Goal: Communication & Community: Participate in discussion

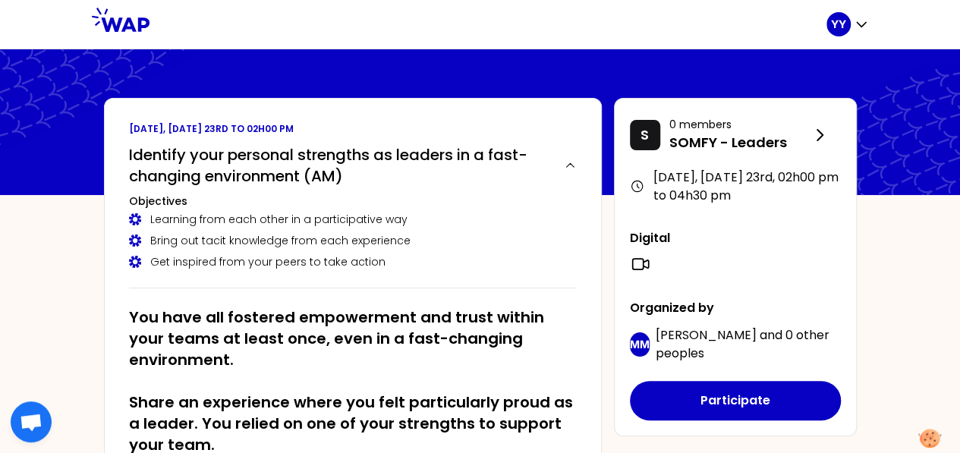
click at [349, 220] on div "Learning from each other in a participative way" at bounding box center [353, 219] width 448 height 15
click at [439, 193] on h3 "Objectives" at bounding box center [353, 200] width 448 height 15
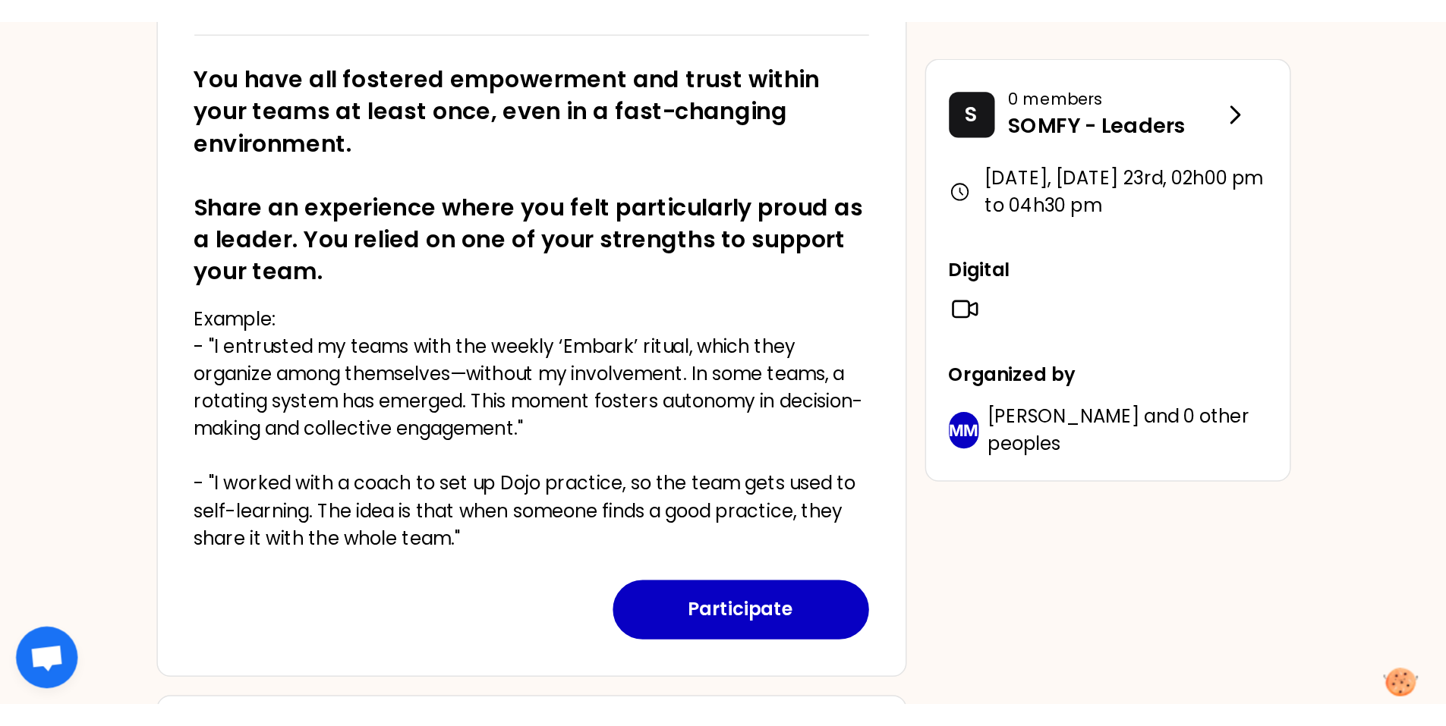
scroll to position [304, 0]
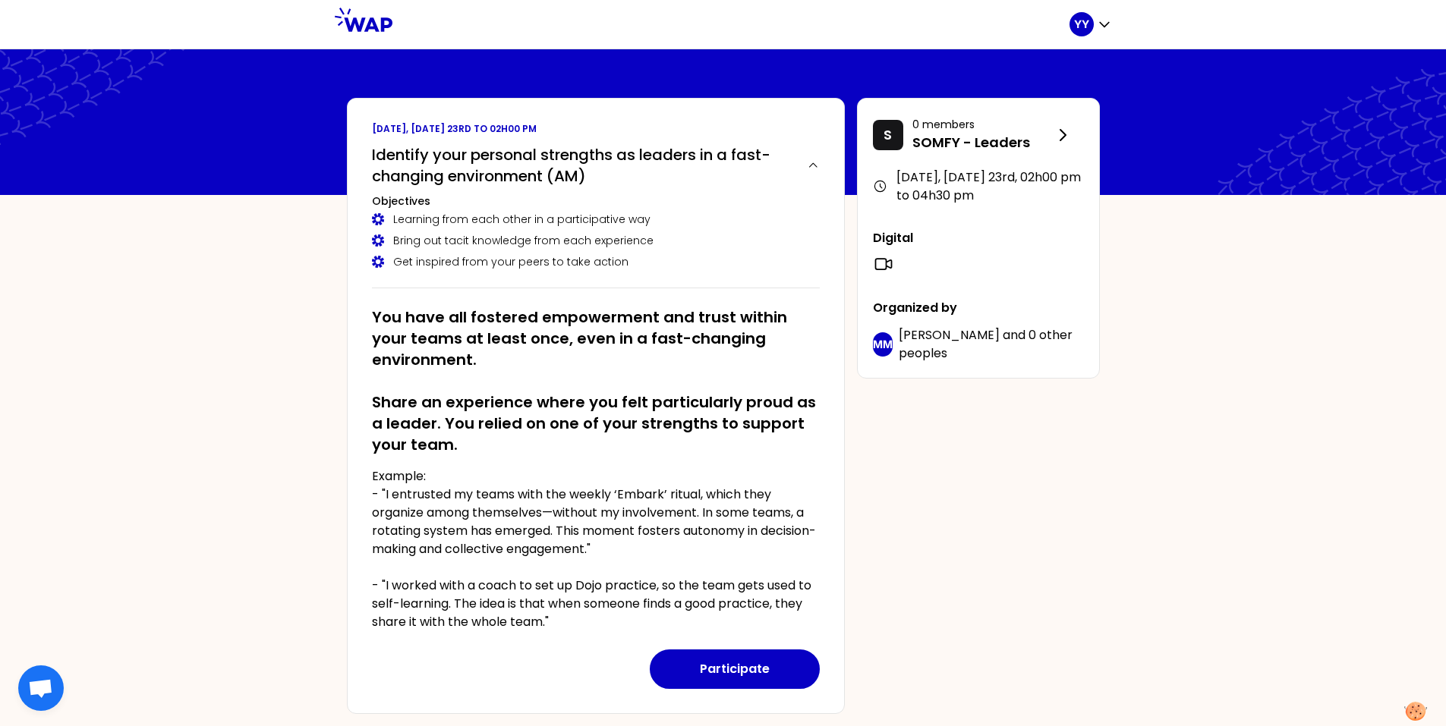
click at [520, 445] on h2 "You have all fostered empowerment and trust within your teams at least once, ev…" at bounding box center [596, 381] width 448 height 149
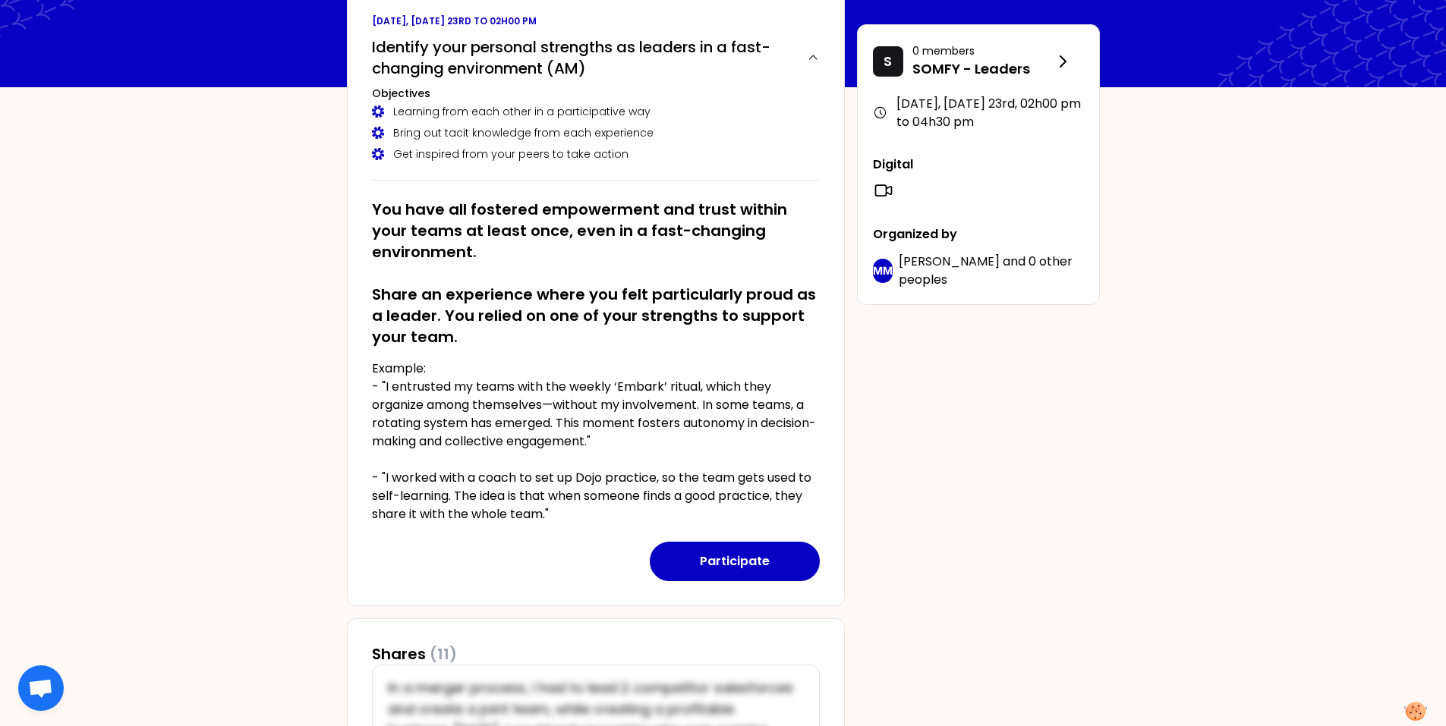
scroll to position [76, 0]
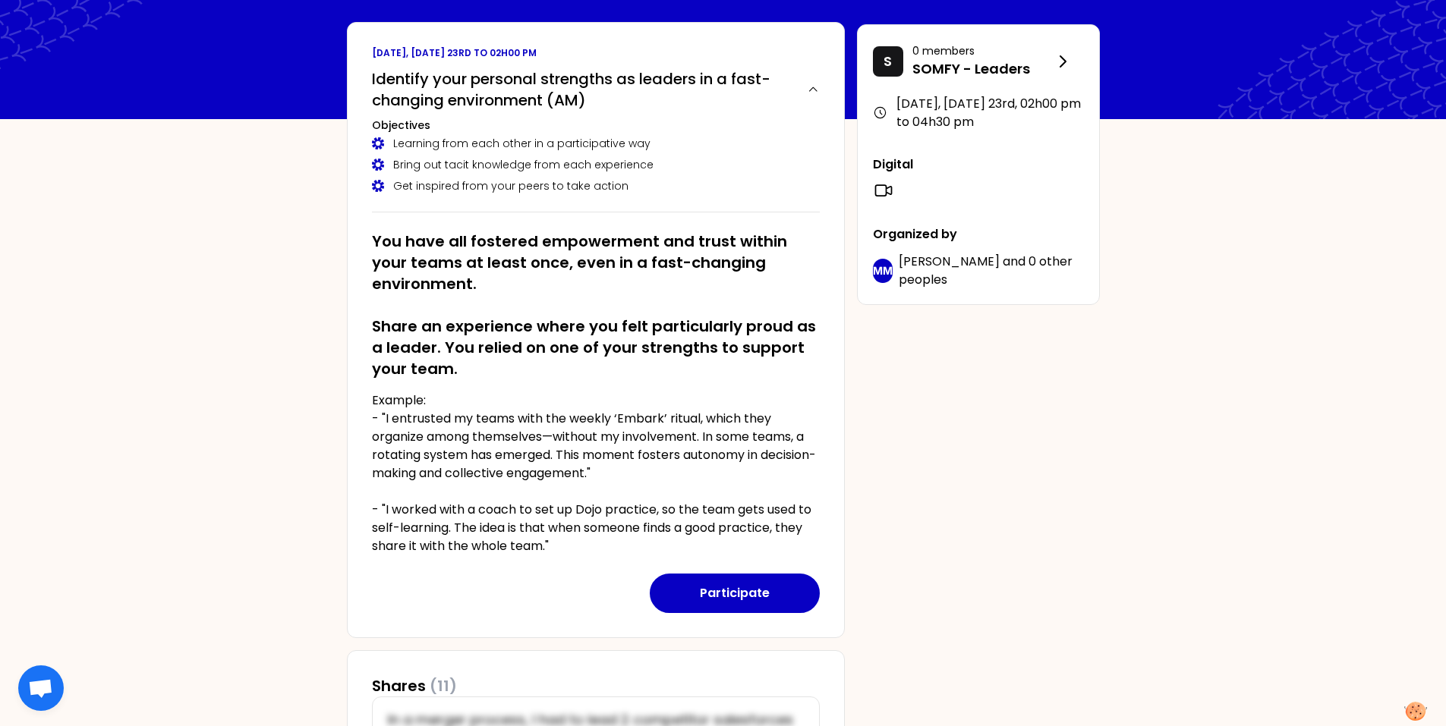
click at [402, 452] on p "Example: - "I entrusted my teams with the weekly ‘Embark’ ritual, which they or…" at bounding box center [596, 474] width 448 height 164
drag, startPoint x: 441, startPoint y: 328, endPoint x: 612, endPoint y: 330, distance: 170.7
click at [612, 330] on h2 "You have all fostered empowerment and trust within your teams at least once, ev…" at bounding box center [596, 305] width 448 height 149
drag, startPoint x: 612, startPoint y: 330, endPoint x: 655, endPoint y: 360, distance: 52.4
click at [655, 360] on h2 "You have all fostered empowerment and trust within your teams at least once, ev…" at bounding box center [596, 305] width 448 height 149
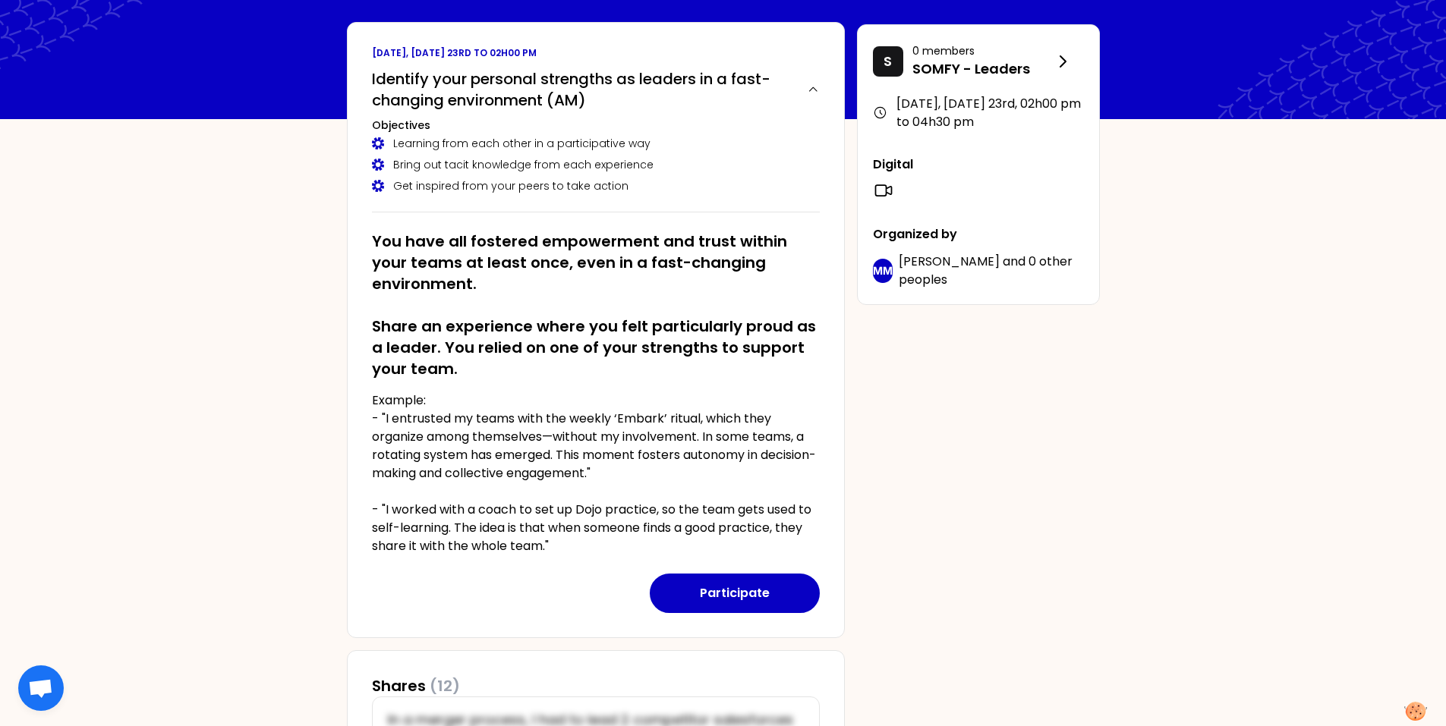
click at [675, 320] on h2 "You have all fostered empowerment and trust within your teams at least once, ev…" at bounding box center [596, 305] width 448 height 149
click at [675, 321] on h2 "You have all fostered empowerment and trust within your teams at least once, ev…" at bounding box center [596, 305] width 448 height 149
click at [590, 368] on h2 "You have all fostered empowerment and trust within your teams at least once, ev…" at bounding box center [596, 305] width 448 height 149
drag, startPoint x: 481, startPoint y: 349, endPoint x: 540, endPoint y: 349, distance: 59.2
click at [540, 349] on h2 "You have all fostered empowerment and trust within your teams at least once, ev…" at bounding box center [596, 305] width 448 height 149
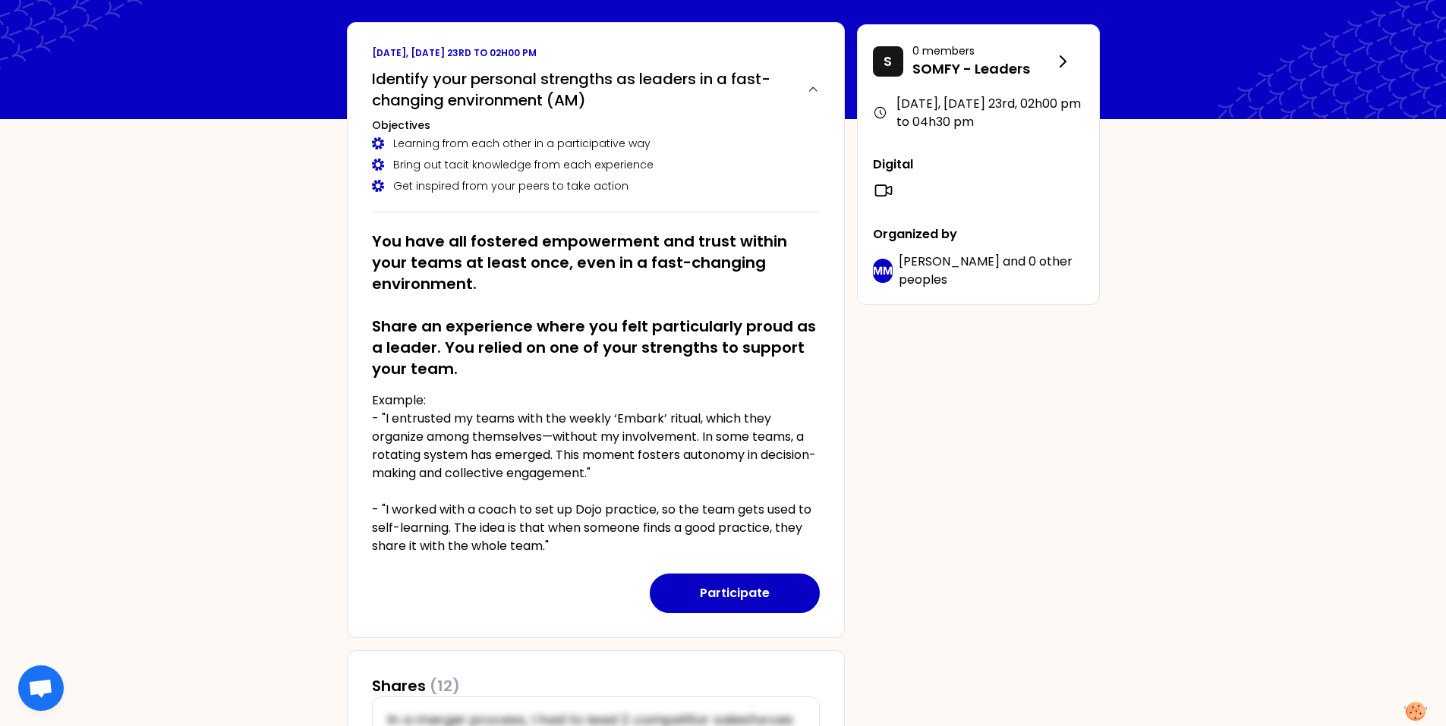
drag, startPoint x: 540, startPoint y: 349, endPoint x: 628, endPoint y: 369, distance: 89.5
click at [628, 369] on h2 "You have all fostered empowerment and trust within your teams at least once, ev…" at bounding box center [596, 305] width 448 height 149
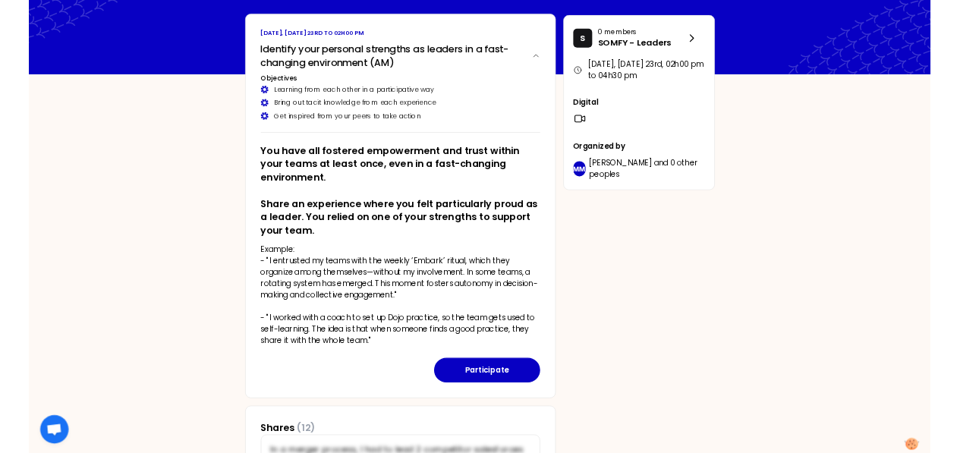
scroll to position [0, 0]
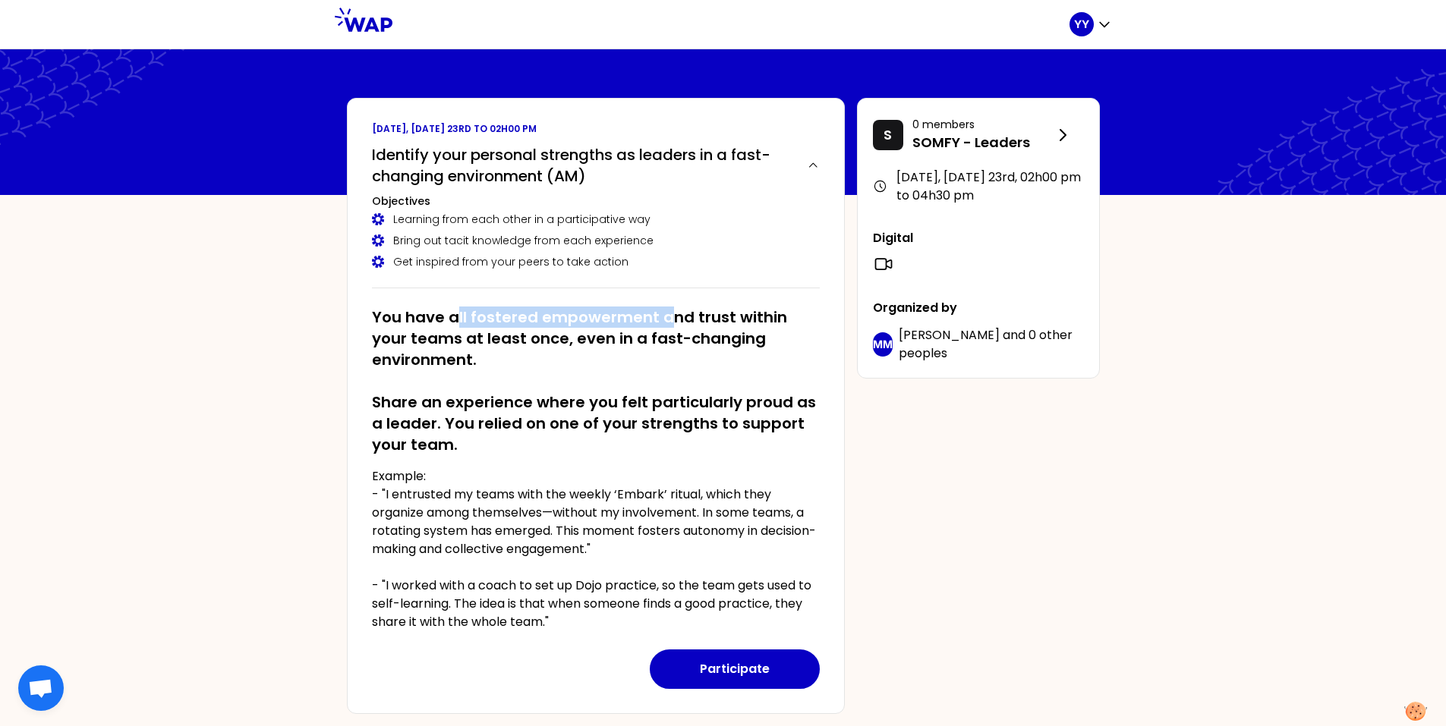
drag, startPoint x: 462, startPoint y: 316, endPoint x: 665, endPoint y: 325, distance: 202.8
click at [665, 325] on h2 "You have all fostered empowerment and trust within your teams at least once, ev…" at bounding box center [596, 381] width 448 height 149
drag, startPoint x: 665, startPoint y: 325, endPoint x: 700, endPoint y: 338, distance: 37.5
click at [700, 338] on h2 "You have all fostered empowerment and trust within your teams at least once, ev…" at bounding box center [596, 381] width 448 height 149
drag, startPoint x: 684, startPoint y: 318, endPoint x: 736, endPoint y: 318, distance: 52.4
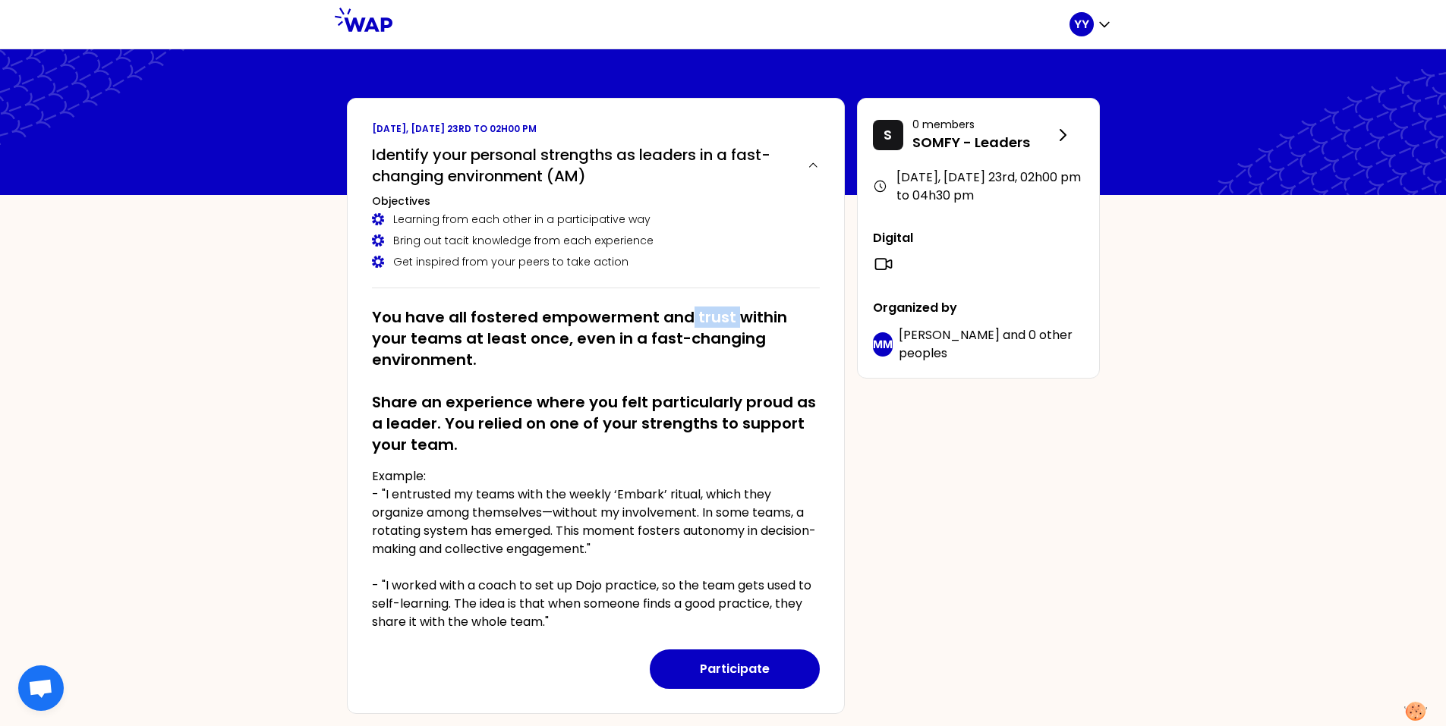
click at [736, 318] on h2 "You have all fostered empowerment and trust within your teams at least once, ev…" at bounding box center [596, 381] width 448 height 149
drag, startPoint x: 736, startPoint y: 318, endPoint x: 767, endPoint y: 339, distance: 37.7
click at [767, 339] on h2 "You have all fostered empowerment and trust within your teams at least once, ev…" at bounding box center [596, 381] width 448 height 149
drag, startPoint x: 420, startPoint y: 340, endPoint x: 532, endPoint y: 340, distance: 112.3
click at [532, 340] on h2 "You have all fostered empowerment and trust within your teams at least once, ev…" at bounding box center [596, 381] width 448 height 149
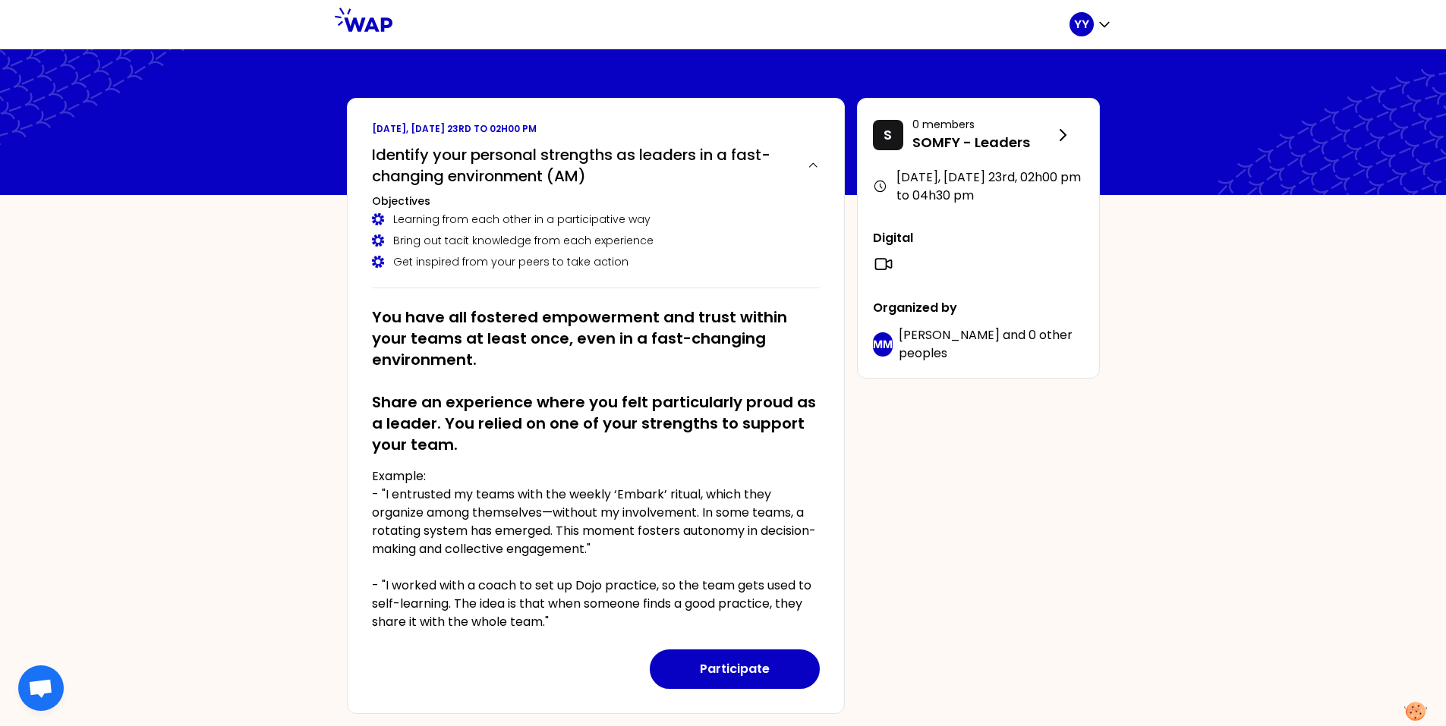
drag, startPoint x: 532, startPoint y: 340, endPoint x: 602, endPoint y: 364, distance: 74.6
click at [602, 364] on h2 "You have all fostered empowerment and trust within your teams at least once, ev…" at bounding box center [596, 381] width 448 height 149
drag, startPoint x: 597, startPoint y: 340, endPoint x: 709, endPoint y: 338, distance: 111.6
click at [709, 338] on h2 "You have all fostered empowerment and trust within your teams at least once, ev…" at bounding box center [596, 381] width 448 height 149
drag, startPoint x: 709, startPoint y: 338, endPoint x: 631, endPoint y: 361, distance: 80.7
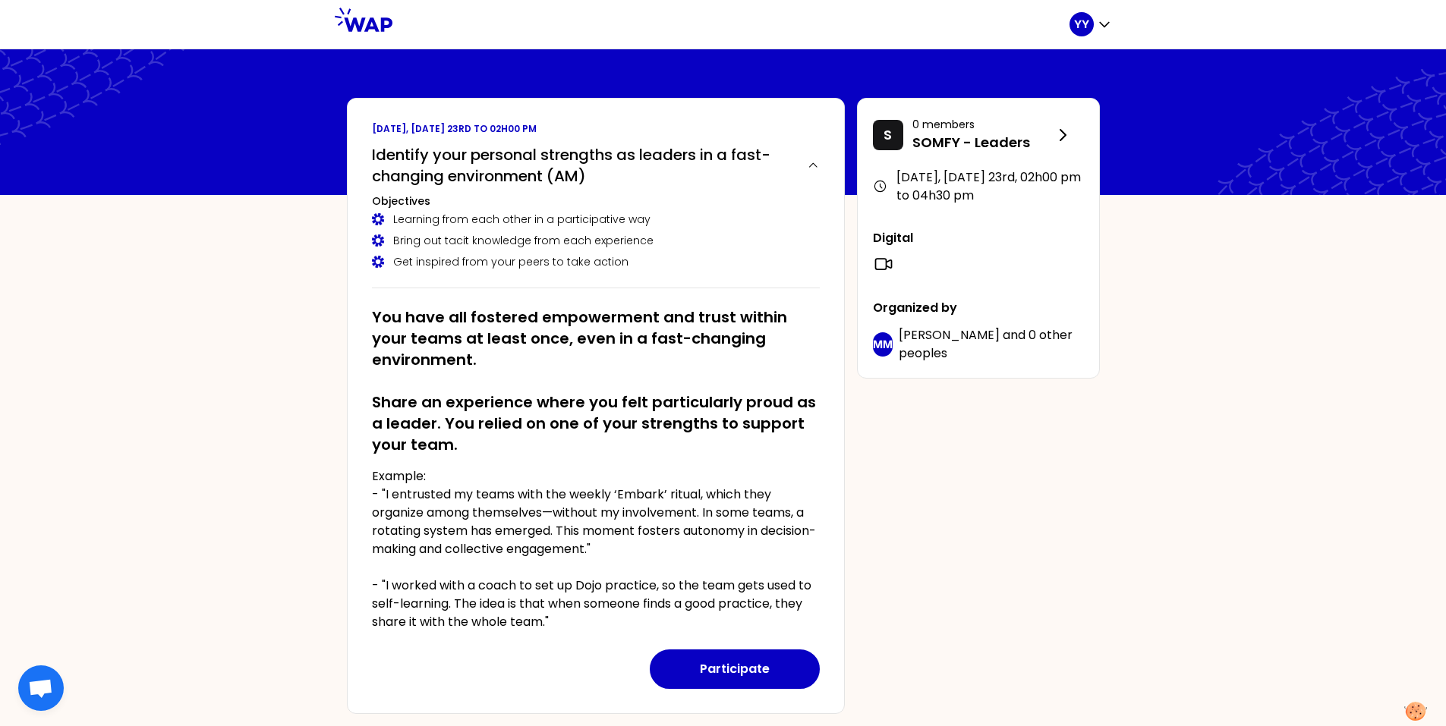
click at [631, 361] on h2 "You have all fostered empowerment and trust within your teams at least once, ev…" at bounding box center [596, 381] width 448 height 149
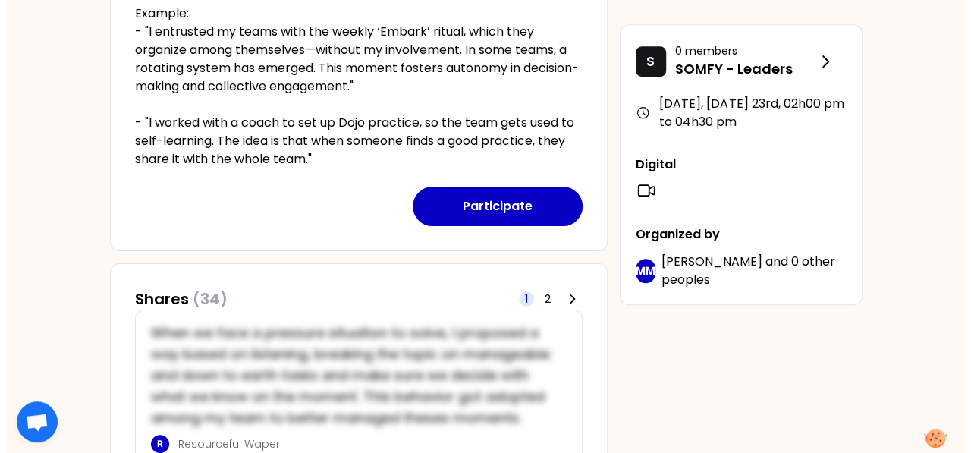
scroll to position [455, 0]
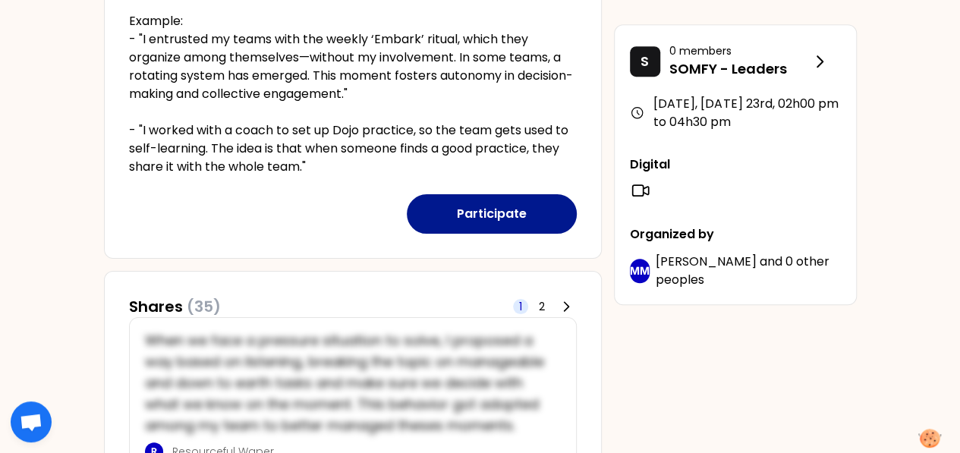
click at [498, 213] on button "Participate" at bounding box center [492, 213] width 170 height 39
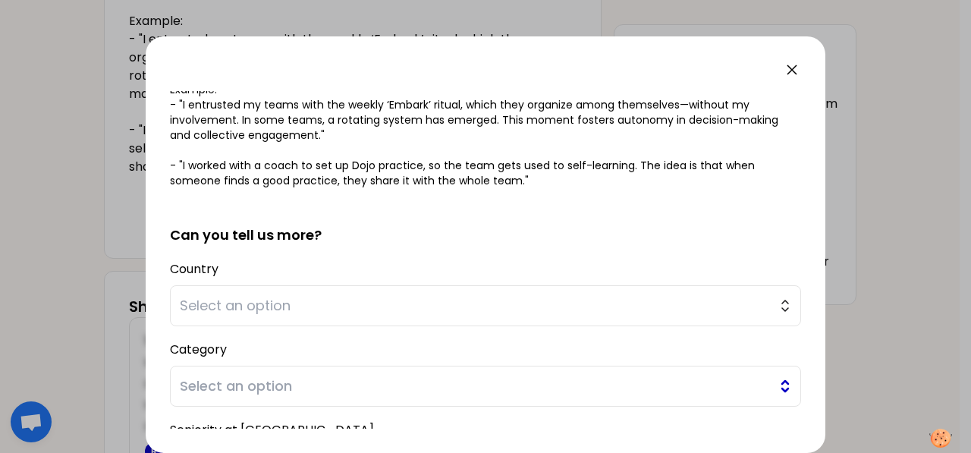
scroll to position [0, 0]
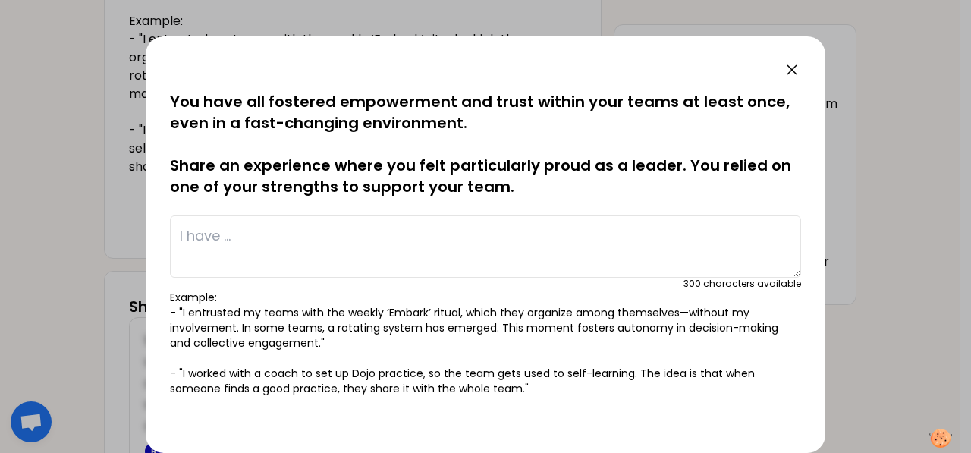
click at [287, 243] on textarea at bounding box center [485, 247] width 631 height 62
click at [477, 238] on textarea at bounding box center [485, 247] width 631 height 62
click at [383, 236] on textarea "I worked with my team to arrange" at bounding box center [485, 247] width 631 height 62
click at [394, 232] on textarea "I worked with my team to arrange" at bounding box center [485, 247] width 631 height 62
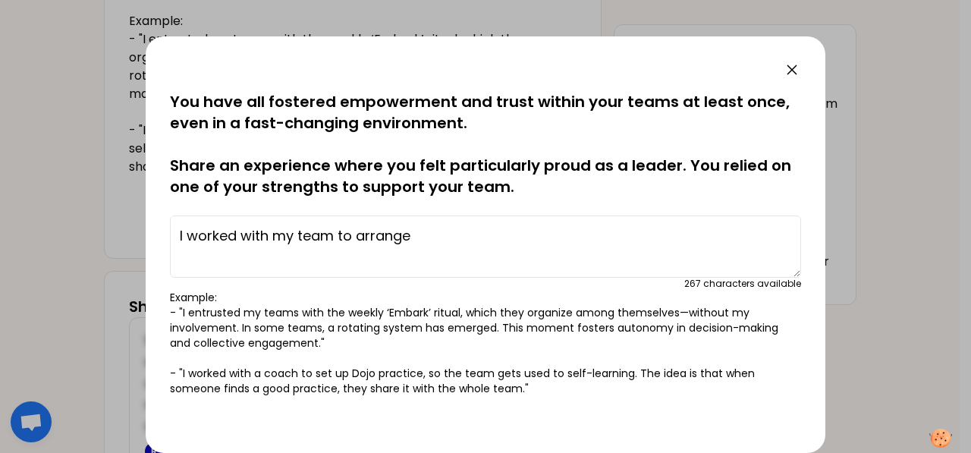
click at [487, 231] on textarea "I worked with my team to arrange" at bounding box center [485, 247] width 631 height 62
click at [422, 238] on textarea "I worked with my team to arrange a monthly objectives" at bounding box center [485, 247] width 631 height 62
click at [574, 242] on textarea "I worked with my team to arrange monthly objectives" at bounding box center [485, 247] width 631 height 62
drag, startPoint x: 659, startPoint y: 236, endPoint x: 697, endPoint y: 260, distance: 45.0
click at [659, 236] on textarea "I worked with my team to arrange monthly objectives for each of them. Then" at bounding box center [485, 247] width 631 height 62
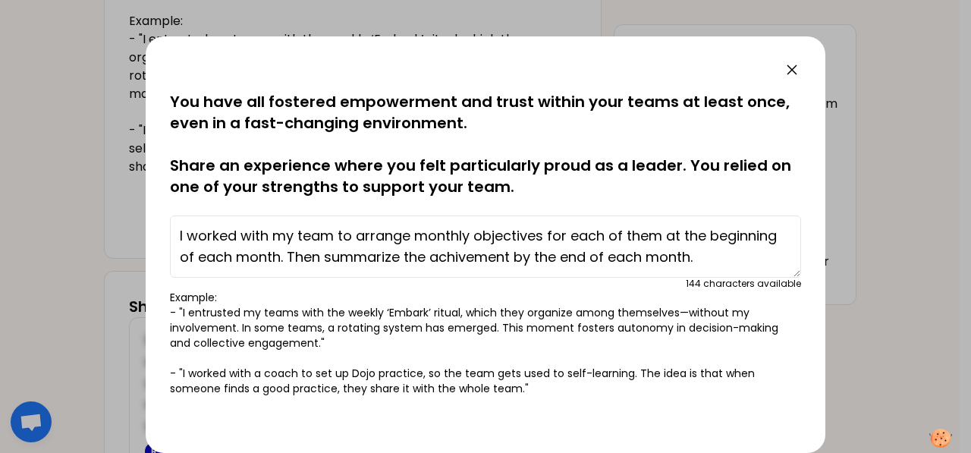
click at [341, 259] on textarea "I worked with my team to arrange monthly objectives for each of them at the beg…" at bounding box center [485, 247] width 631 height 62
click at [398, 255] on textarea "I worked with my team to arrange monthly objectives for each of them at the beg…" at bounding box center [485, 247] width 631 height 62
click at [457, 235] on textarea "I worked with my team to arrange monthly objectives for each of them at the beg…" at bounding box center [485, 247] width 631 height 62
click at [221, 236] on textarea "I worked with my team to arrange monthly objectives for each of them at the beg…" at bounding box center [485, 247] width 631 height 62
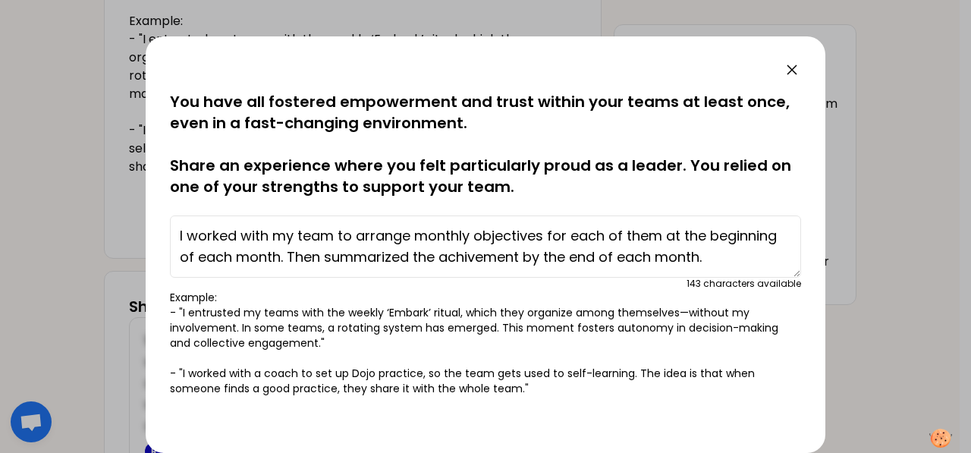
click at [354, 240] on textarea "I worked with my team to arrange monthly objectives for each of them at the beg…" at bounding box center [485, 247] width 631 height 62
click at [492, 254] on textarea "I worked with my team to arrange monthly objectives for each of them at the beg…" at bounding box center [485, 247] width 631 height 62
click at [279, 268] on textarea "I worked with my team to arrange monthly objectives for each of them at the beg…" at bounding box center [485, 247] width 631 height 62
click at [495, 256] on textarea "I worked with my team to arrange monthly objectives for each of them at the beg…" at bounding box center [485, 247] width 631 height 62
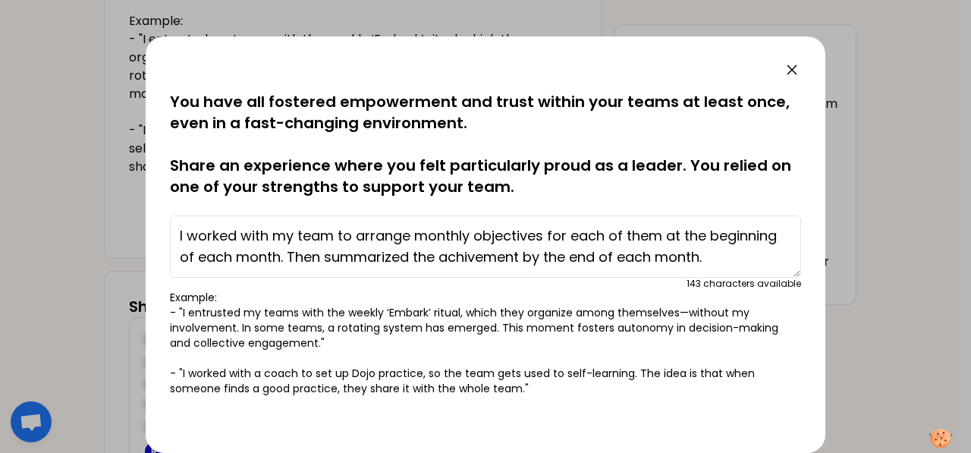
click at [495, 256] on textarea "I worked with my team to arrange monthly objectives for each of them at the beg…" at bounding box center [485, 247] width 631 height 62
paste textarea "evement"
click at [502, 257] on textarea "I worked with my team to arrange monthly objectives for each of them at the beg…" at bounding box center [485, 247] width 631 height 62
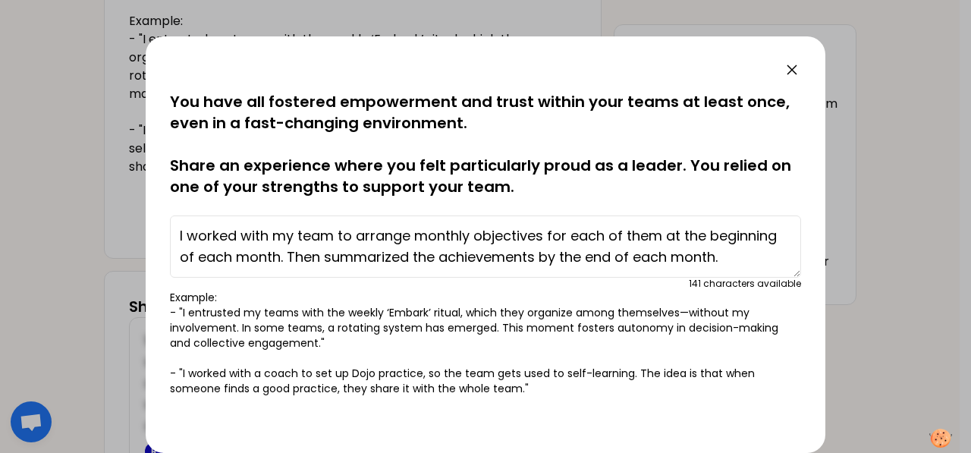
click at [578, 244] on textarea "I worked with my team to arrange monthly objectives for each of them at the beg…" at bounding box center [485, 247] width 631 height 62
click at [741, 256] on textarea "I worked with my team to arrange monthly objectives for each of them at the beg…" at bounding box center [485, 247] width 631 height 62
click at [301, 237] on textarea "I worked with my team to arrange monthly objectives for each of them at the beg…" at bounding box center [485, 247] width 631 height 62
click at [382, 234] on textarea "I worked with my team to arrange monthly objectives for each of them at the beg…" at bounding box center [485, 247] width 631 height 62
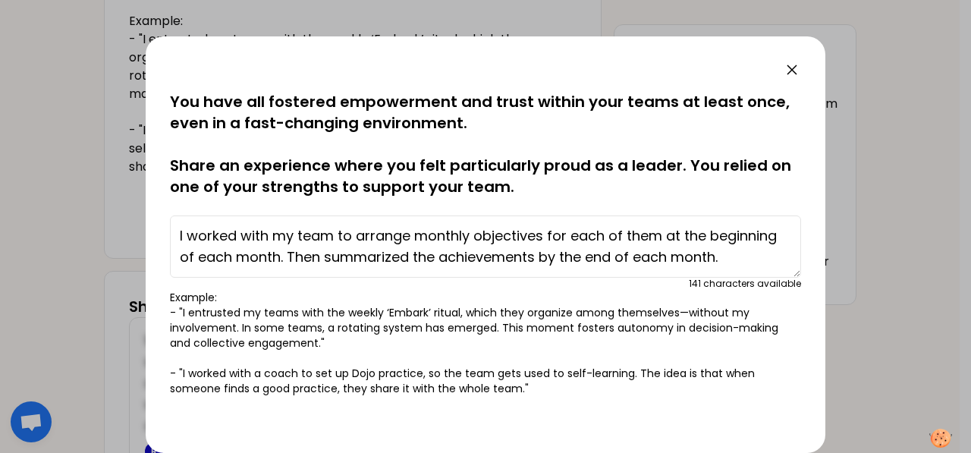
click at [382, 234] on textarea "I worked with my team to arrange monthly objectives for each of them at the beg…" at bounding box center [485, 247] width 631 height 62
click at [475, 244] on textarea "I worked with my team to arrange monthly objectives for each of them at the beg…" at bounding box center [485, 247] width 631 height 62
click at [291, 259] on textarea "I worked with my team to arrange monthly objectives for each of them at the beg…" at bounding box center [485, 247] width 631 height 62
click at [725, 255] on textarea "I worked with my team to arrange monthly objectives for each of them at the beg…" at bounding box center [485, 247] width 631 height 62
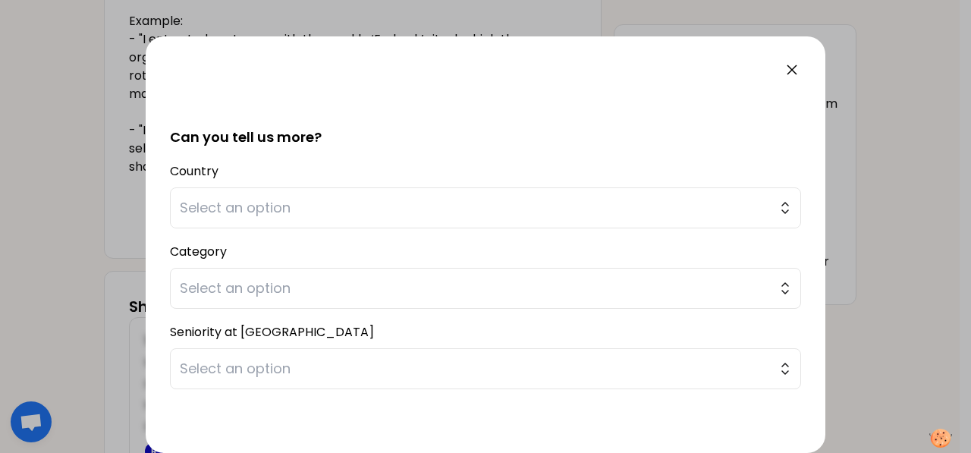
scroll to position [212, 0]
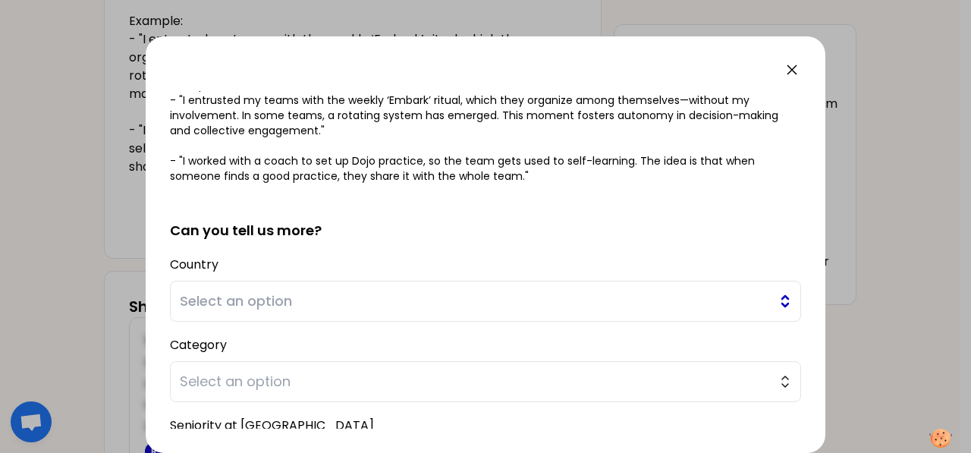
type textarea "I worked with my team to arrange monthly objectives for each of them at the beg…"
click at [771, 303] on button "Select an option" at bounding box center [485, 301] width 631 height 41
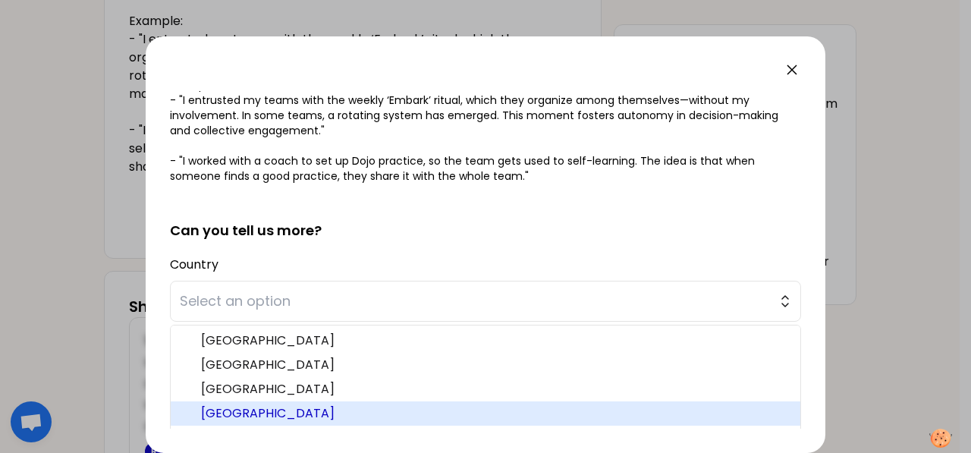
click at [281, 406] on span "[GEOGRAPHIC_DATA]" at bounding box center [494, 413] width 587 height 18
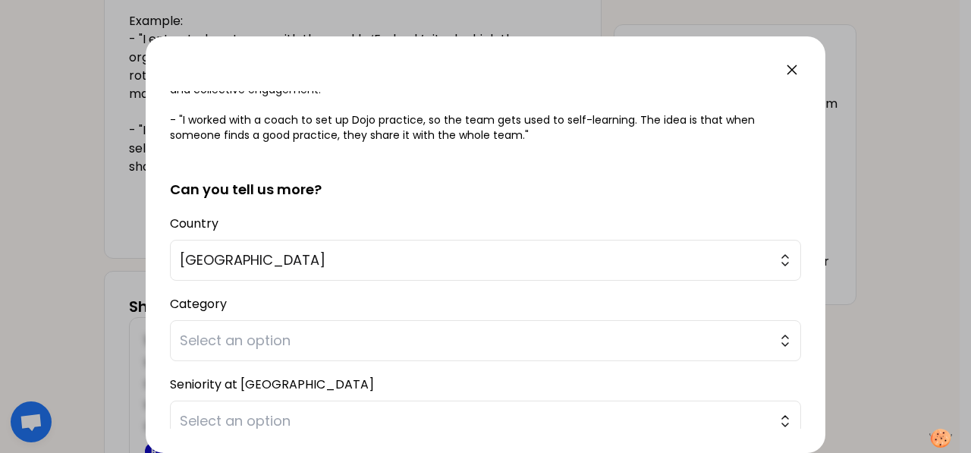
scroll to position [288, 0]
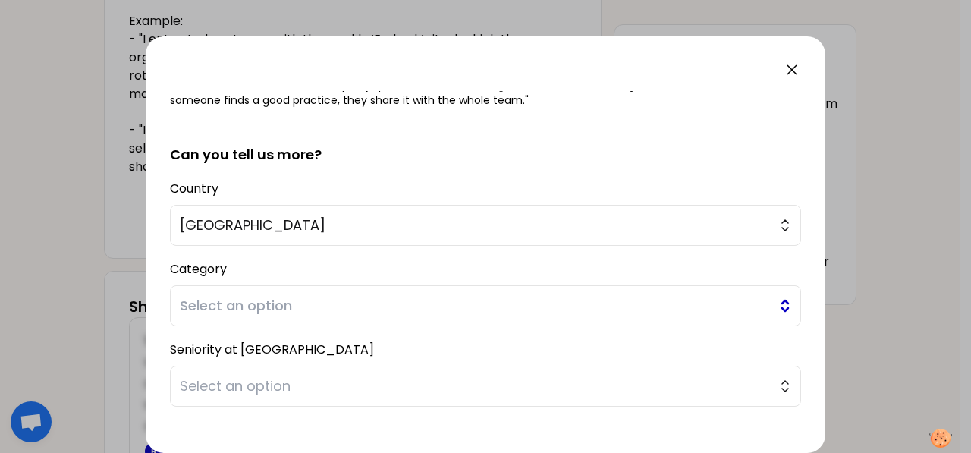
click at [498, 298] on span "Select an option" at bounding box center [475, 305] width 590 height 21
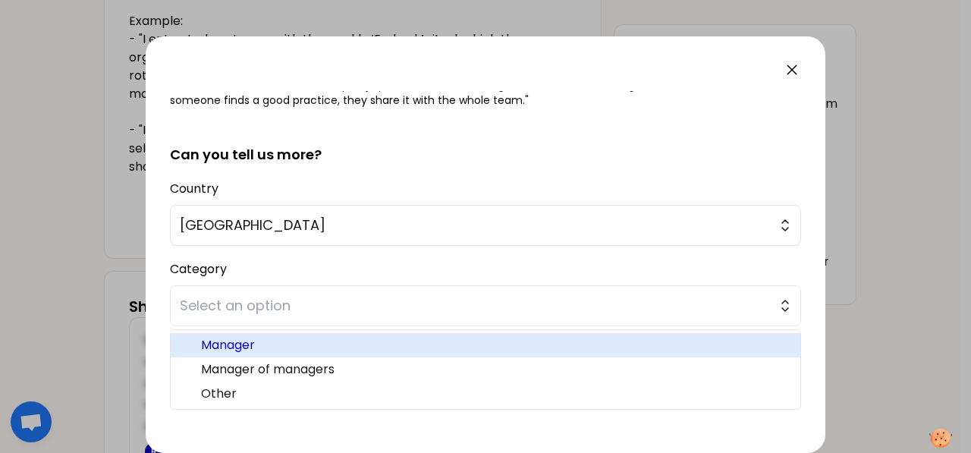
click at [240, 347] on span "Manager" at bounding box center [494, 345] width 587 height 18
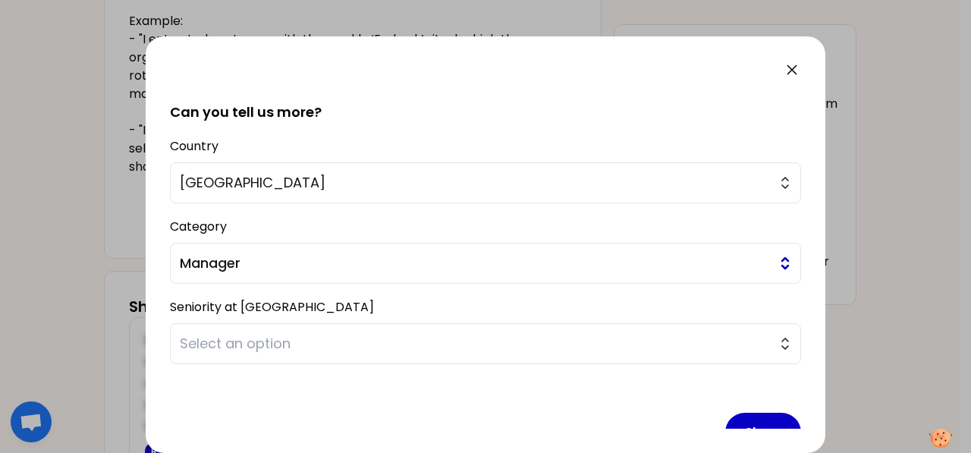
scroll to position [364, 0]
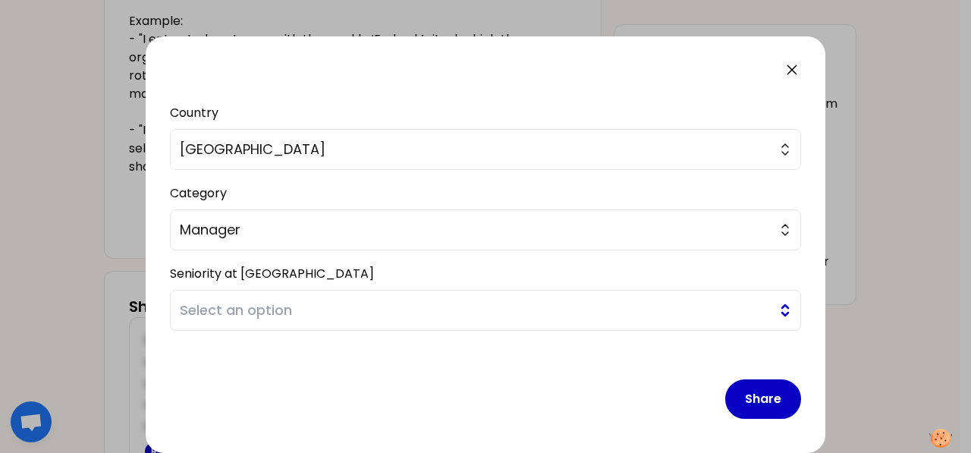
click at [407, 300] on span "Select an option" at bounding box center [475, 310] width 590 height 21
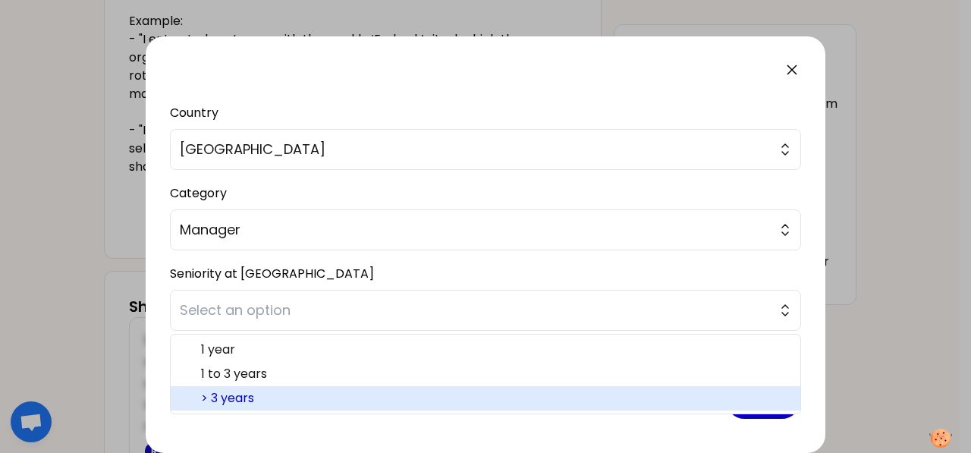
click at [319, 395] on span "> 3 years" at bounding box center [494, 398] width 587 height 18
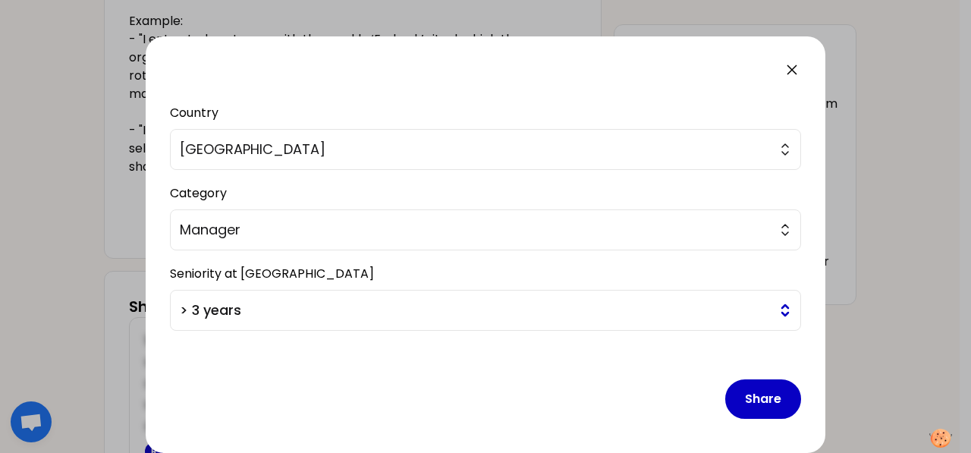
click at [578, 306] on span "> 3 years" at bounding box center [475, 310] width 590 height 21
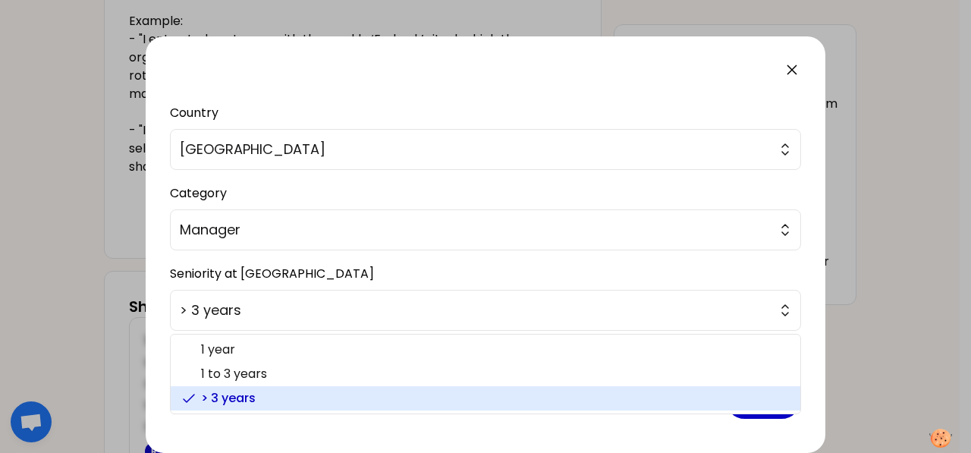
click at [304, 400] on span "> 3 years" at bounding box center [494, 398] width 587 height 18
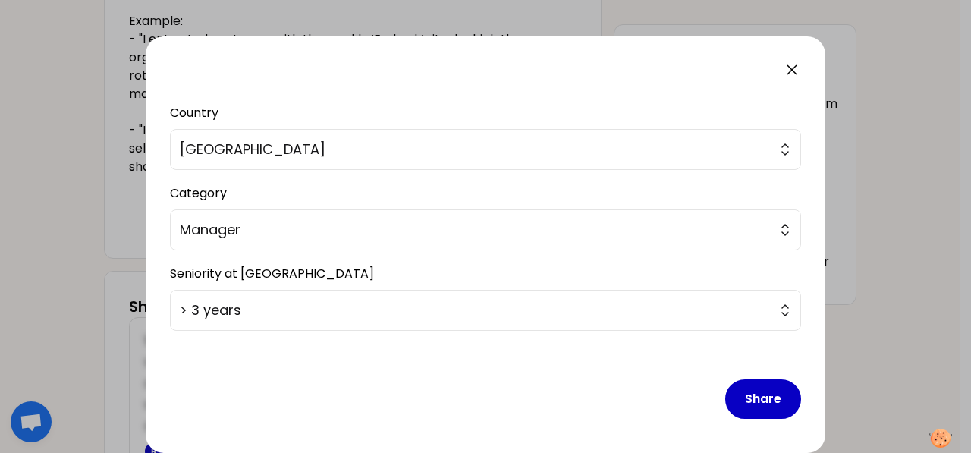
click at [363, 382] on div "Share" at bounding box center [485, 387] width 631 height 88
click at [741, 401] on button "Share" at bounding box center [763, 398] width 76 height 39
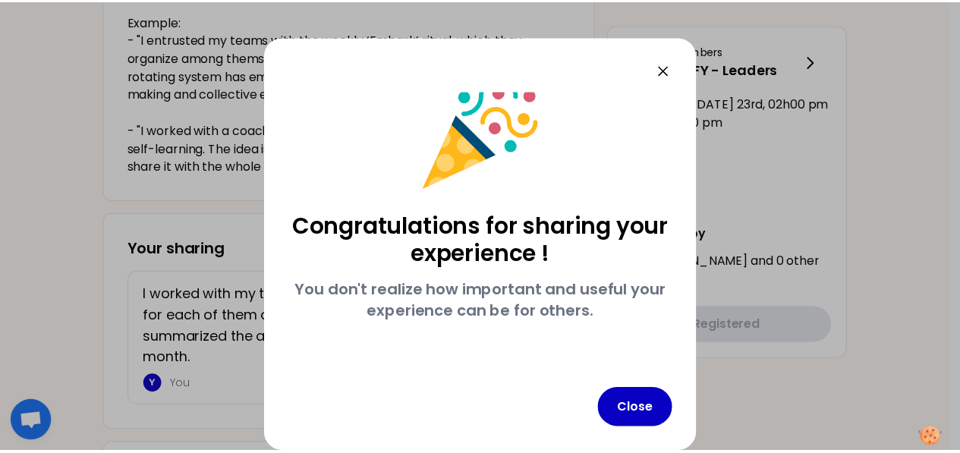
scroll to position [23, 0]
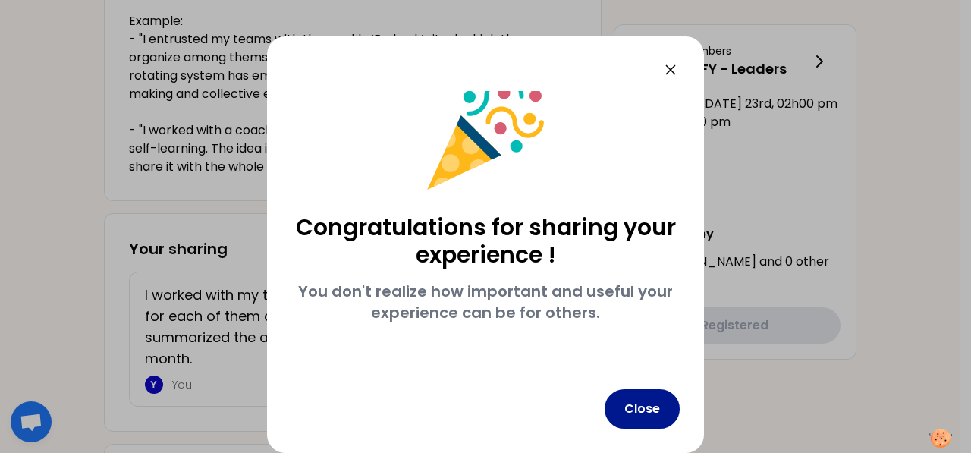
click at [651, 415] on button "Close" at bounding box center [642, 408] width 75 height 39
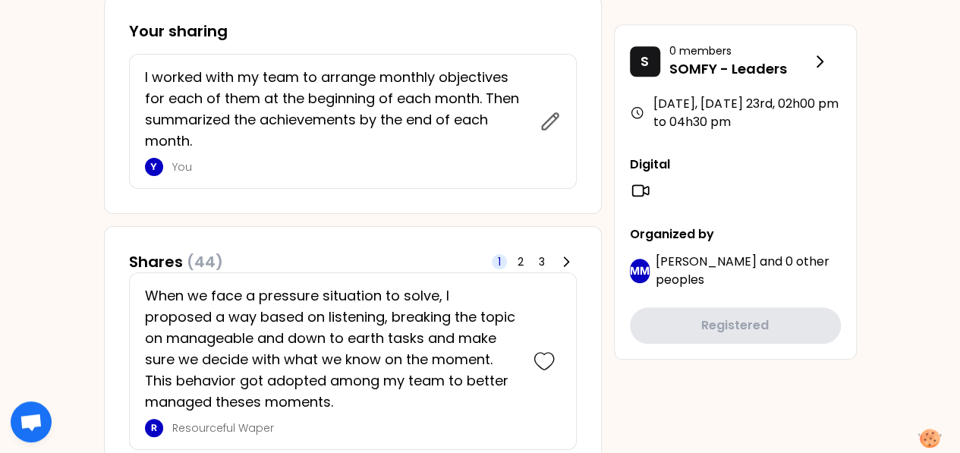
scroll to position [531, 0]
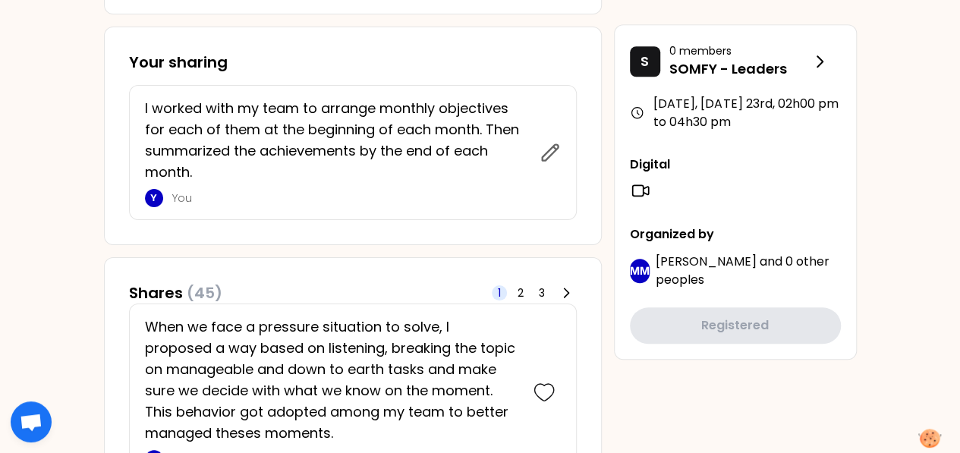
scroll to position [659, 0]
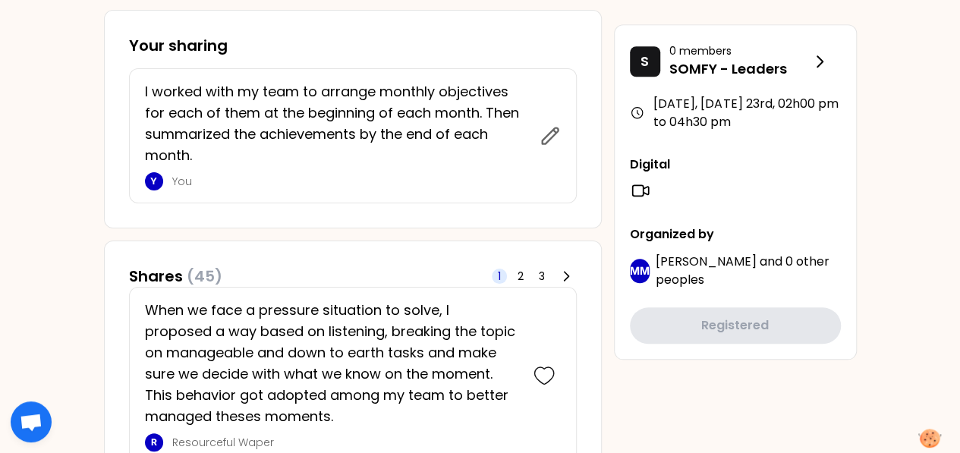
click at [395, 216] on div "Your sharing I worked with my team to arrange monthly objectives for each of th…" at bounding box center [353, 119] width 498 height 219
click at [520, 272] on span "2" at bounding box center [521, 276] width 6 height 15
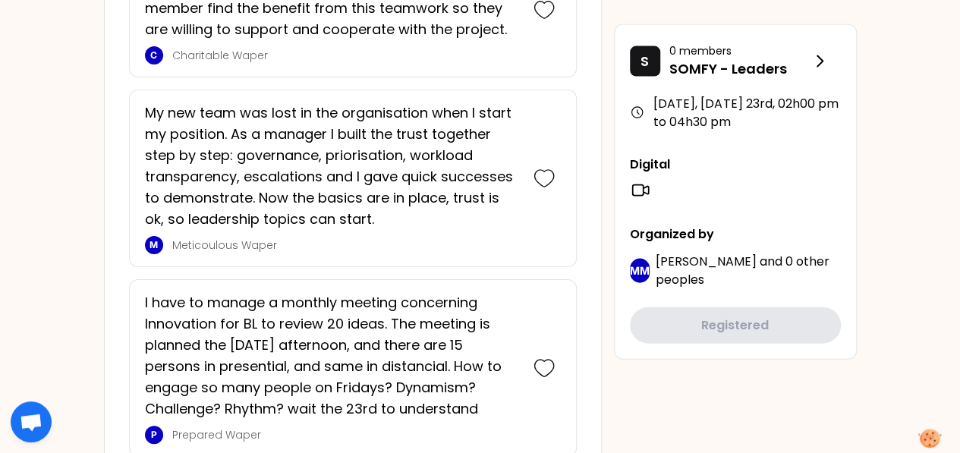
scroll to position [1645, 0]
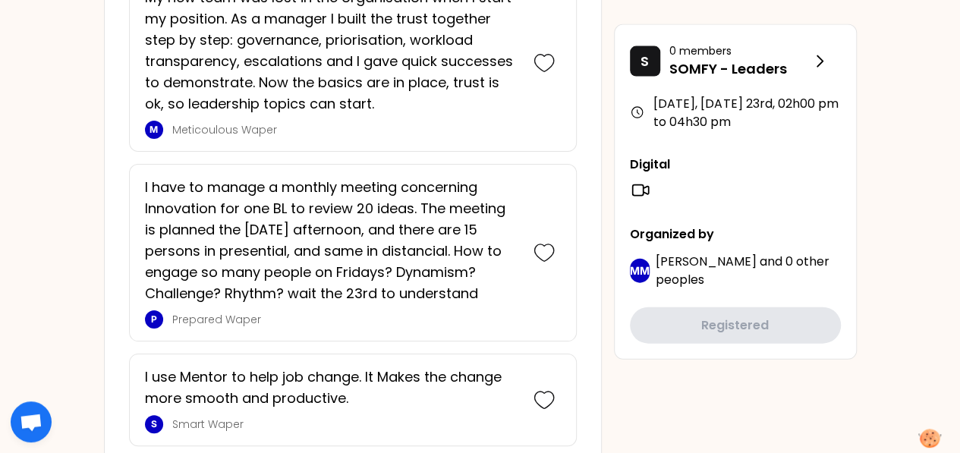
click at [246, 313] on p "Prepared Waper" at bounding box center [345, 319] width 346 height 15
copy p "Waper"
click at [203, 313] on p "Prepared Waper" at bounding box center [345, 319] width 346 height 15
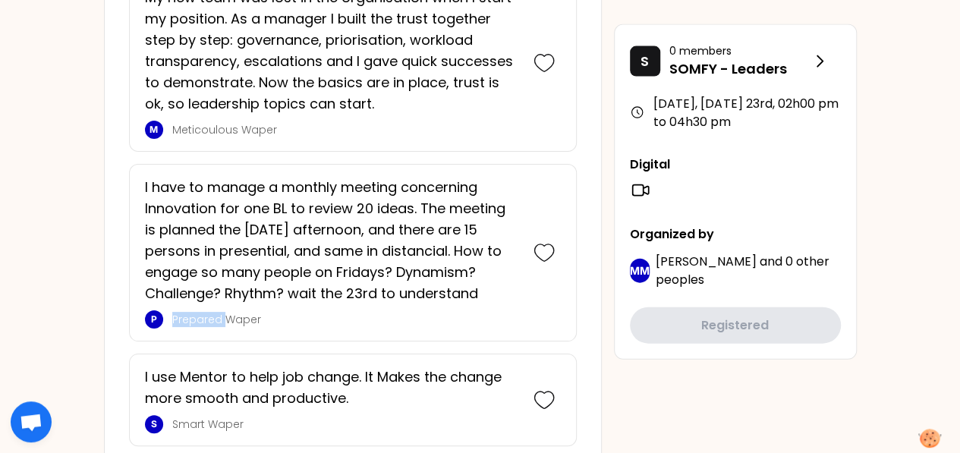
copy p "Prepared"
click at [196, 354] on div "I use Mentor to help job change. It Makes the change more smooth and productive…" at bounding box center [353, 400] width 448 height 93
click at [211, 122] on p "Meticoulous Waper" at bounding box center [345, 129] width 346 height 15
copy p "Meticoulous"
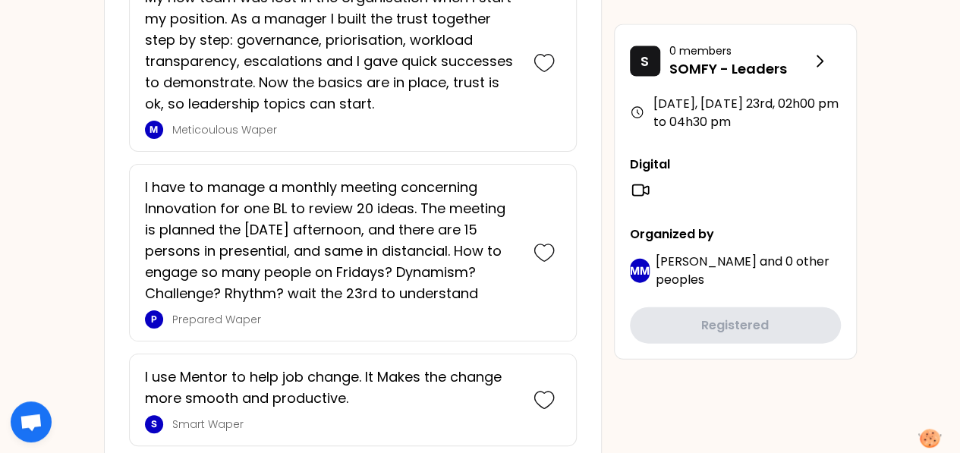
click at [279, 329] on div "I have to manage a monthly meeting concerning Innovation for one BL to review 2…" at bounding box center [353, 253] width 448 height 178
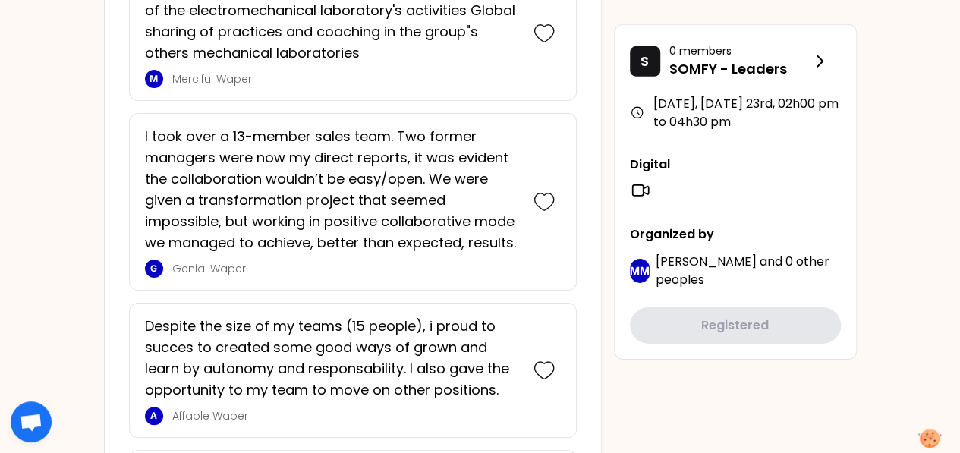
scroll to position [2264, 0]
click at [189, 260] on p "Genial Waper" at bounding box center [345, 267] width 346 height 15
copy p "Genial"
click at [156, 291] on div "I have led a marketing transformation from product range mangement to solution …" at bounding box center [353, 285] width 448 height 3208
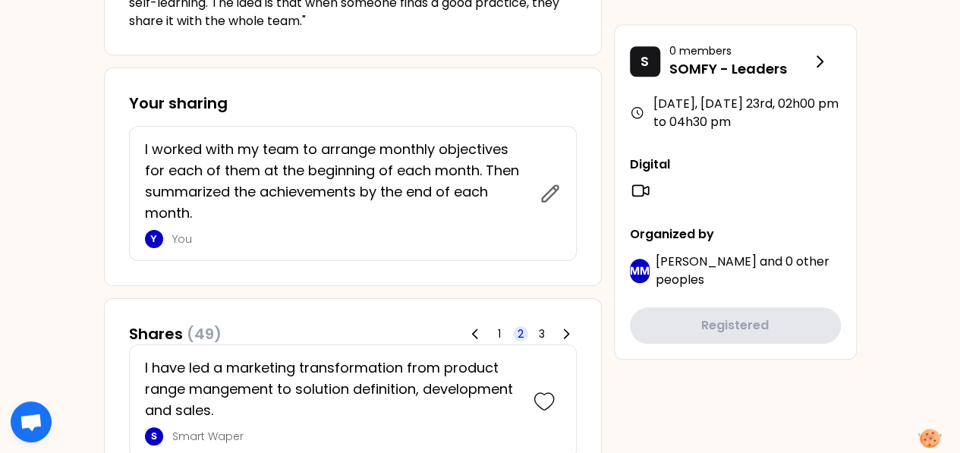
scroll to position [607, 0]
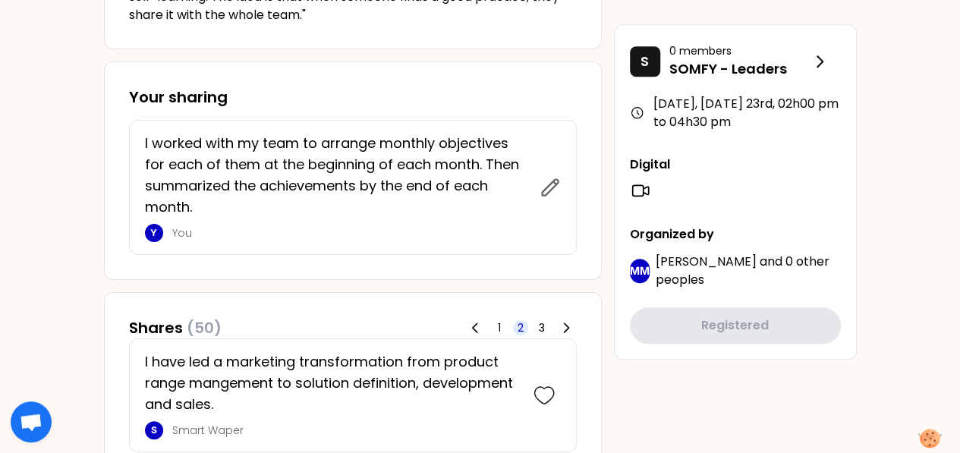
click at [392, 273] on div "Your sharing I worked with my team to arrange monthly objectives for each of th…" at bounding box center [353, 170] width 498 height 219
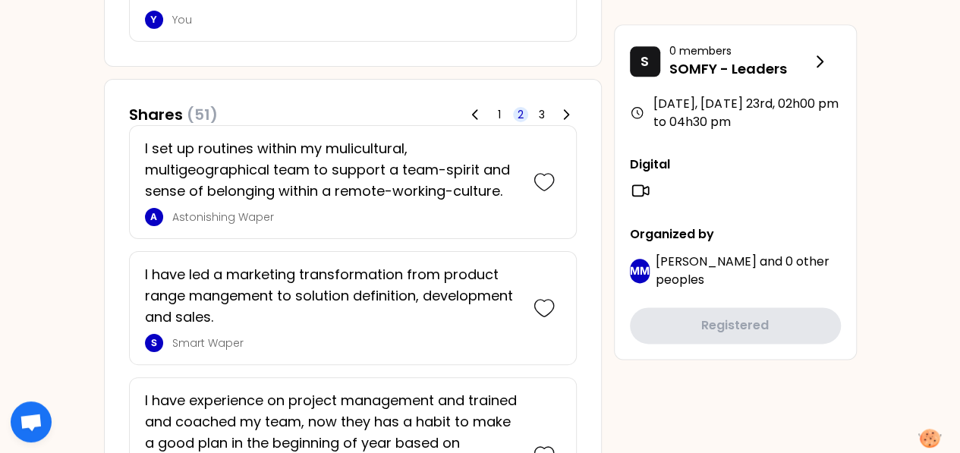
scroll to position [835, 0]
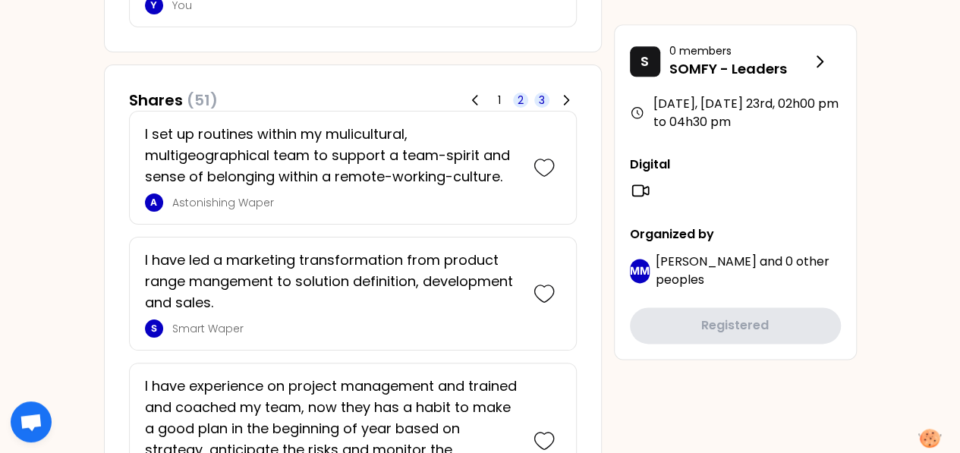
click at [542, 100] on span "3" at bounding box center [542, 100] width 6 height 15
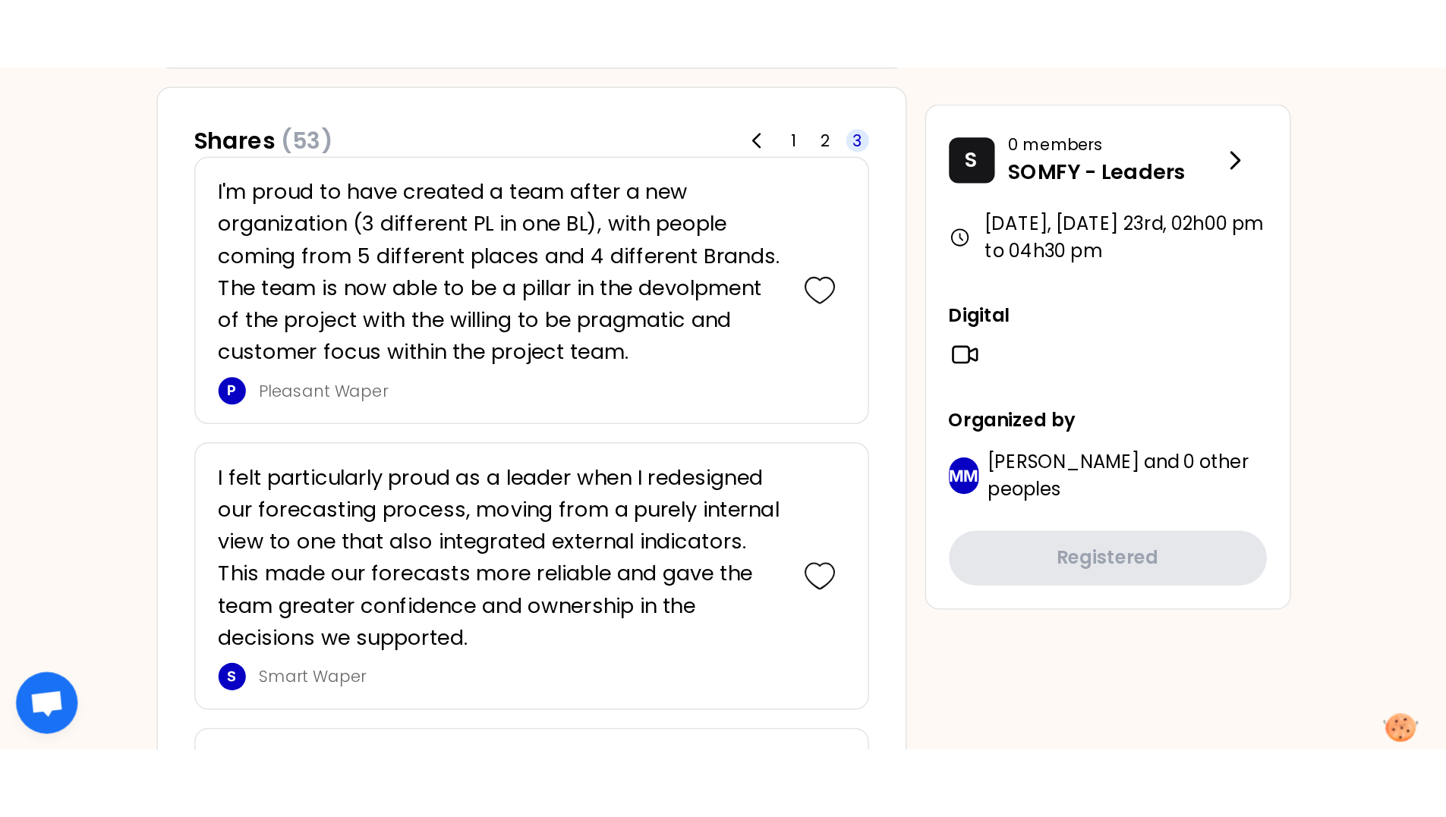
scroll to position [887, 0]
